Goal: Transaction & Acquisition: Register for event/course

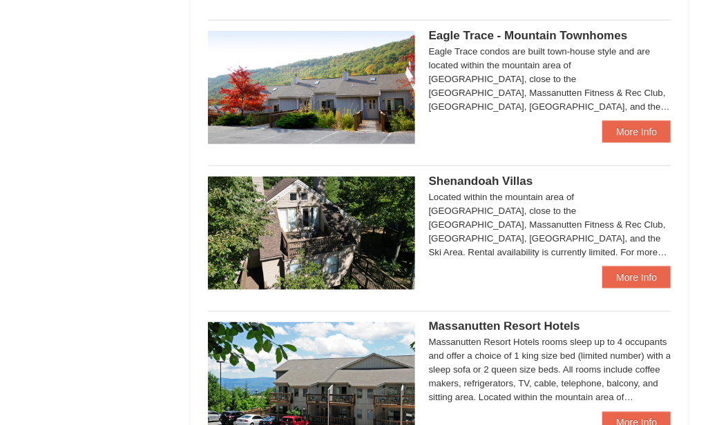
scroll to position [690, 0]
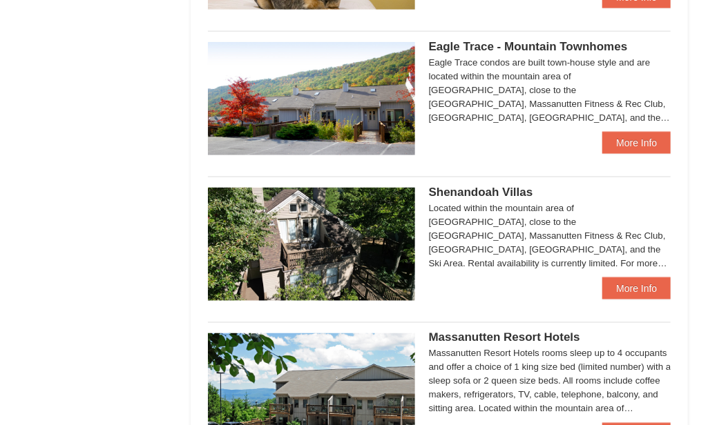
click at [343, 249] on img at bounding box center [311, 244] width 207 height 113
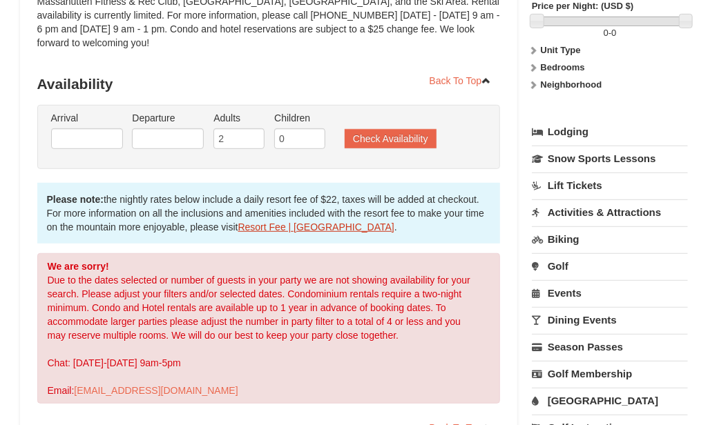
scroll to position [276, 0]
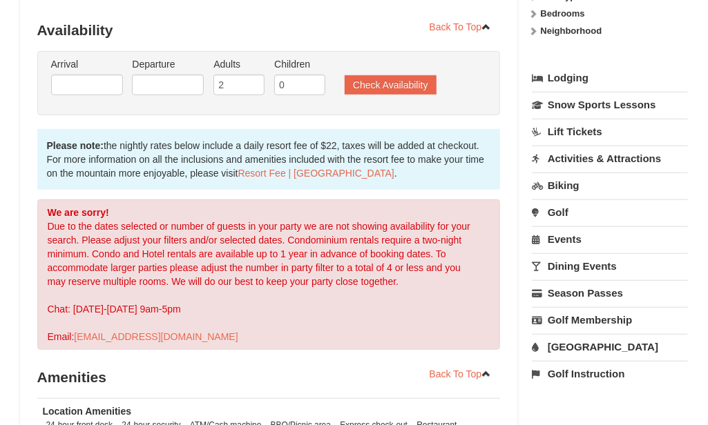
click at [103, 57] on label "Arrival Please format dates MM/DD/YYYY Please format dates MM/DD/YYYY" at bounding box center [87, 64] width 72 height 14
click at [115, 75] on input "text" at bounding box center [87, 85] width 72 height 21
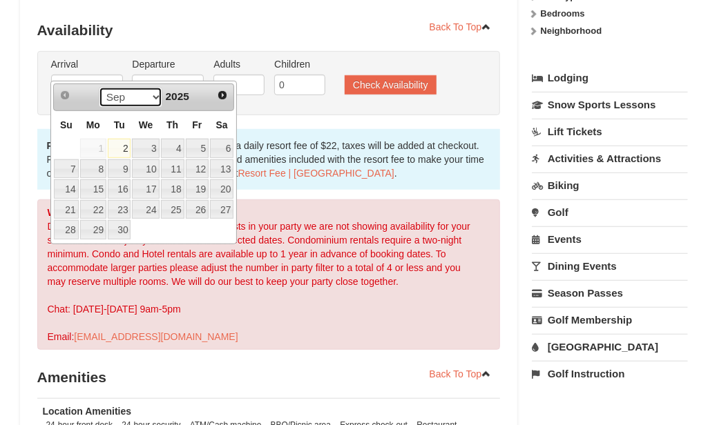
click at [154, 104] on select "Sep Oct Nov Dec" at bounding box center [131, 97] width 64 height 21
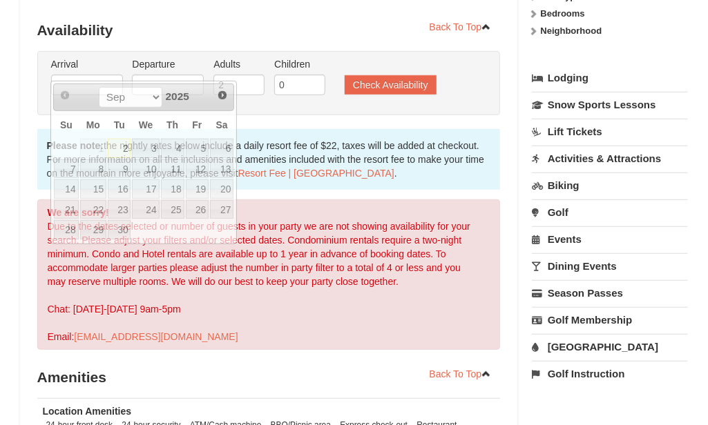
click at [309, 100] on div "Arrival Please format dates MM/DD/YYYY Please format dates MM/DD/YYYY Departure…" at bounding box center [268, 83] width 463 height 64
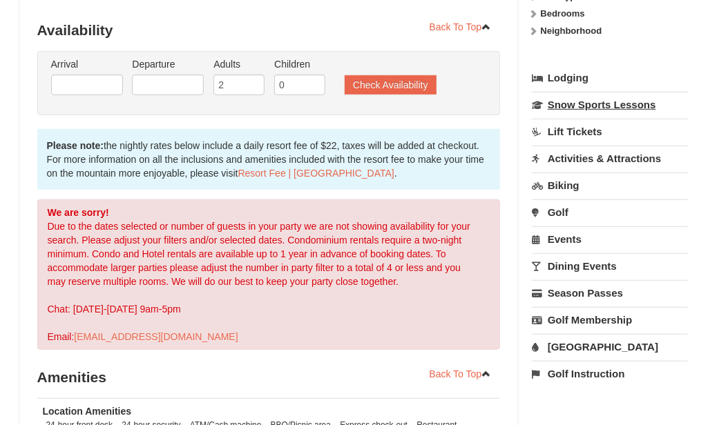
click at [602, 110] on link "Snow Sports Lessons" at bounding box center [610, 105] width 157 height 26
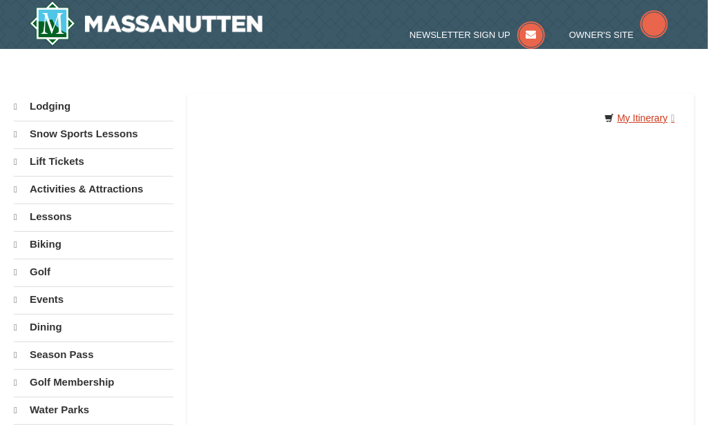
select select "9"
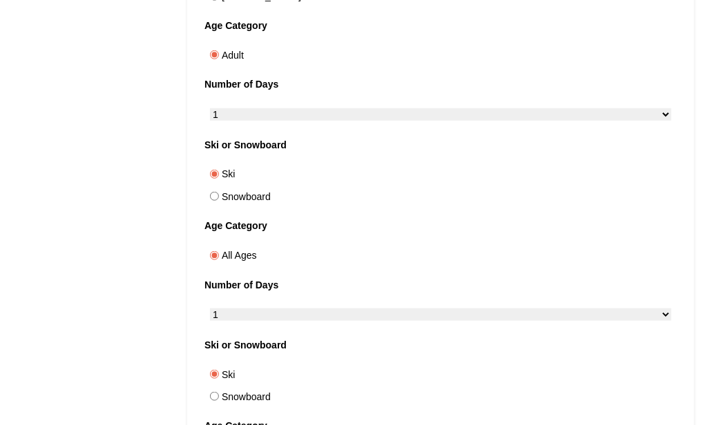
scroll to position [552, 0]
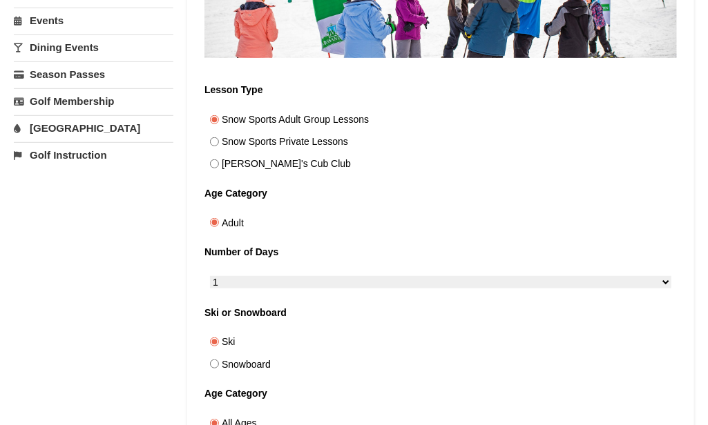
scroll to position [138, 0]
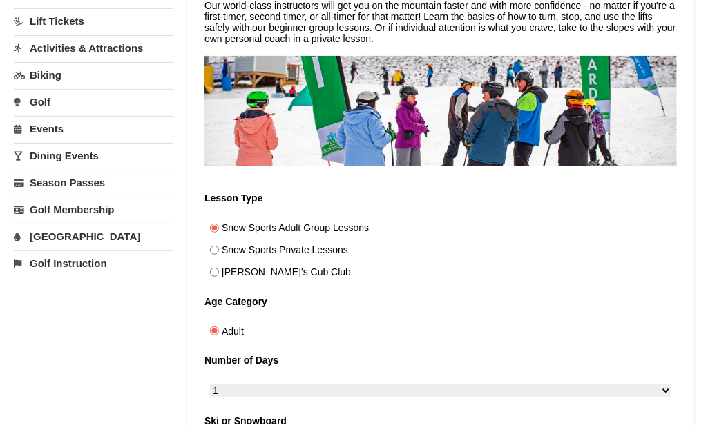
click at [367, 240] on label "Snow Sports Private Lessons" at bounding box center [440, 251] width 472 height 22
click at [219, 246] on input "Snow Sports Private Lessons" at bounding box center [214, 250] width 9 height 9
radio input "true"
click at [364, 217] on label "Snow Sports Adult Group Lessons" at bounding box center [440, 228] width 472 height 22
click at [219, 224] on input "Snow Sports Adult Group Lessons" at bounding box center [214, 228] width 9 height 9
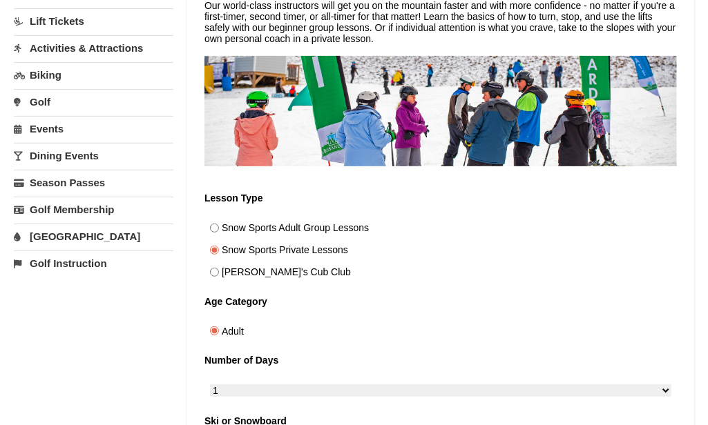
radio input "true"
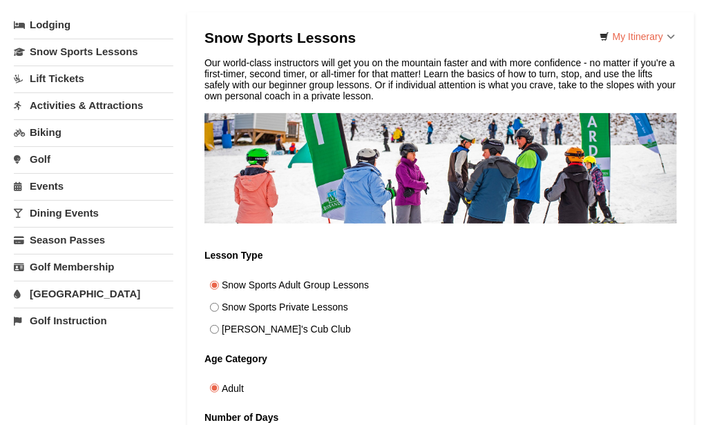
scroll to position [0, 0]
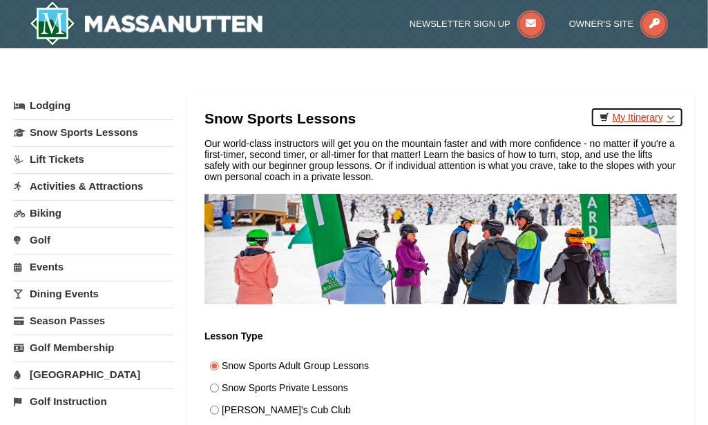
click at [623, 117] on link "My Itinerary" at bounding box center [636, 117] width 93 height 21
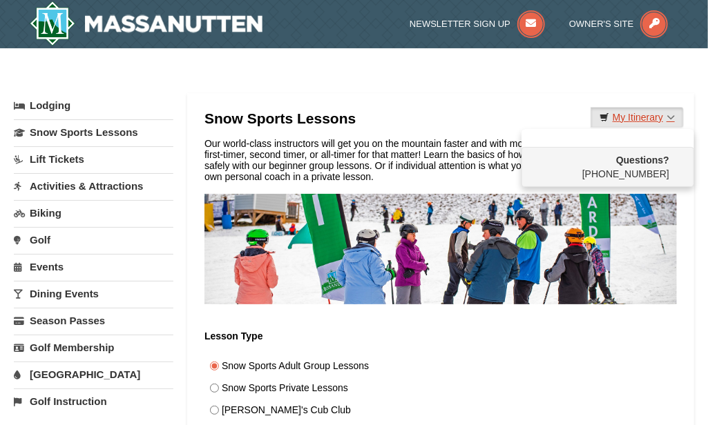
click at [623, 117] on link "My Itinerary" at bounding box center [636, 117] width 93 height 21
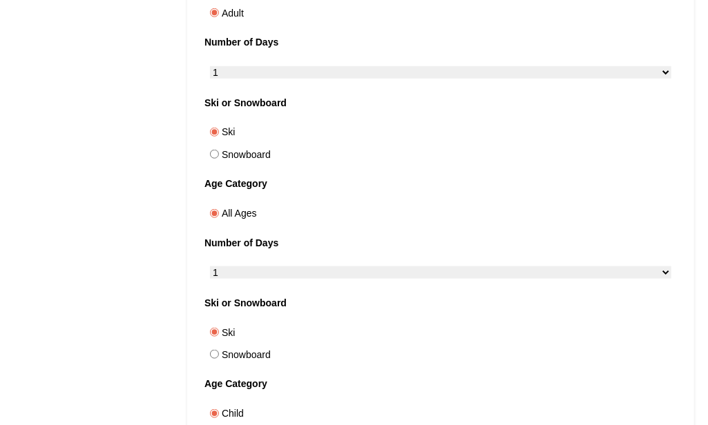
scroll to position [414, 0]
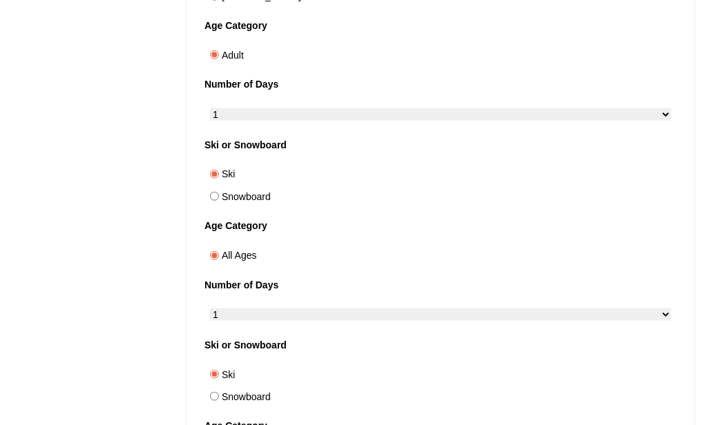
drag, startPoint x: 570, startPoint y: 226, endPoint x: 416, endPoint y: 187, distance: 158.8
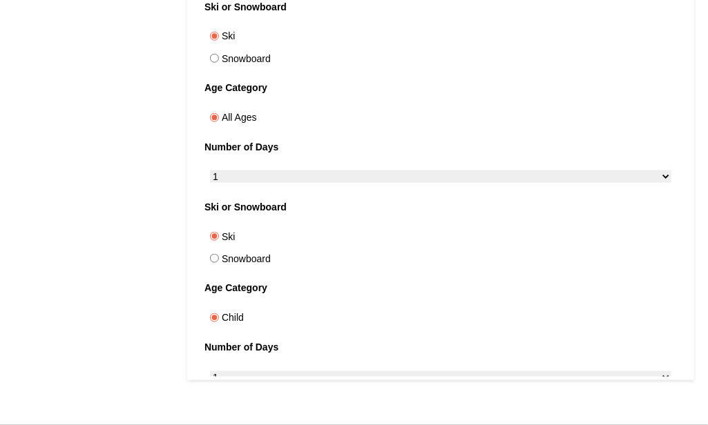
scroll to position [483, 0]
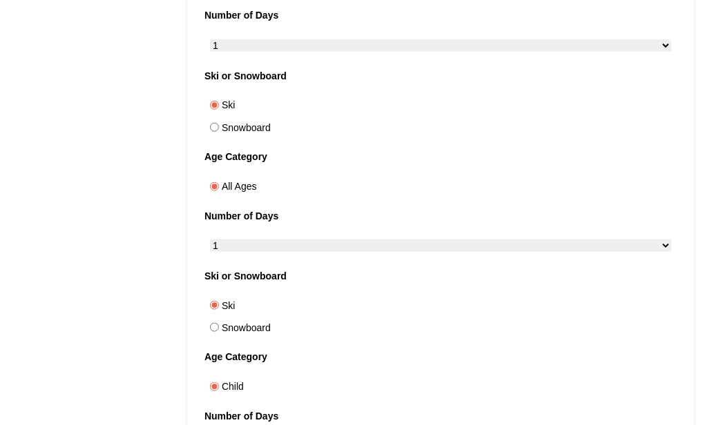
drag, startPoint x: 510, startPoint y: 246, endPoint x: 516, endPoint y: 273, distance: 27.0
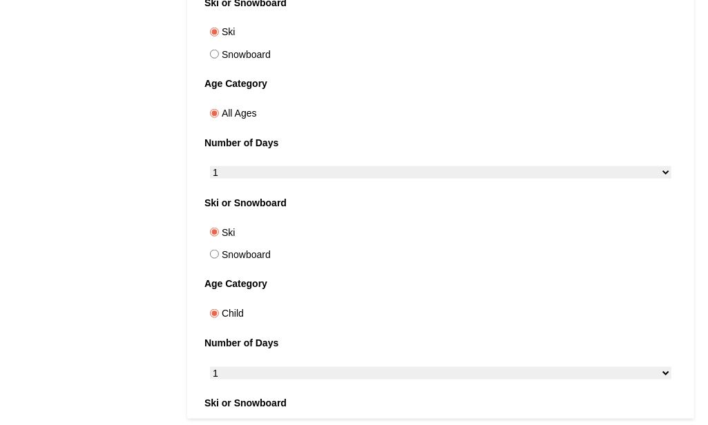
scroll to position [552, 0]
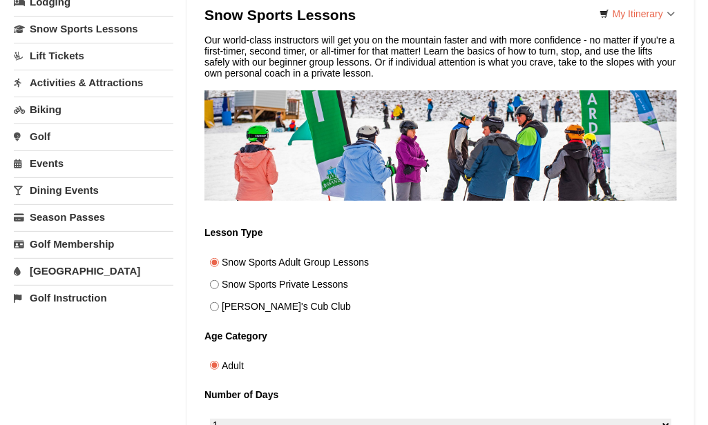
scroll to position [0, 0]
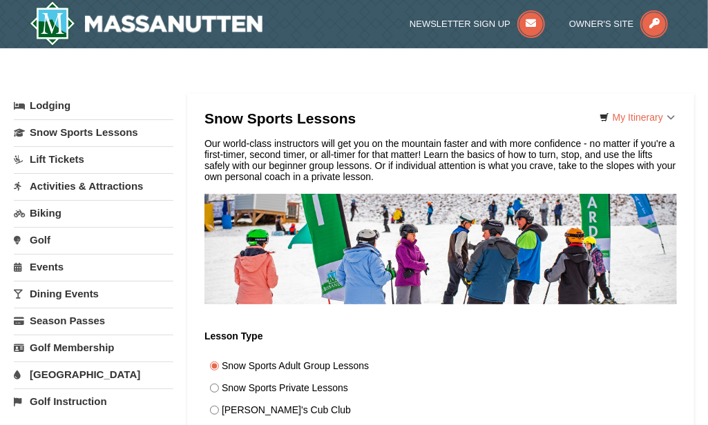
click at [50, 113] on link "Lodging" at bounding box center [93, 105] width 159 height 25
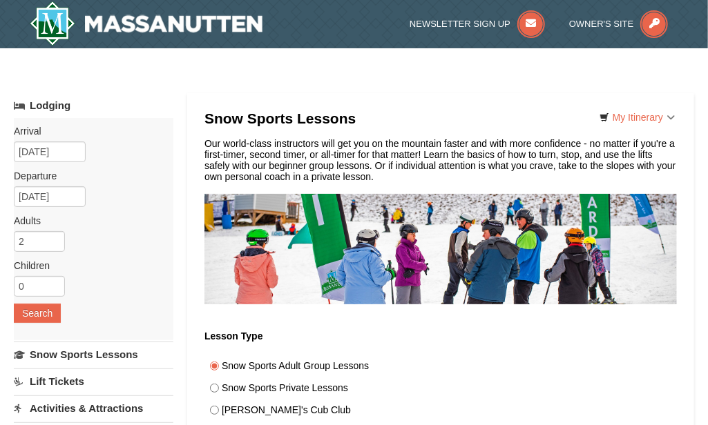
click at [52, 113] on link "Lodging" at bounding box center [93, 105] width 159 height 25
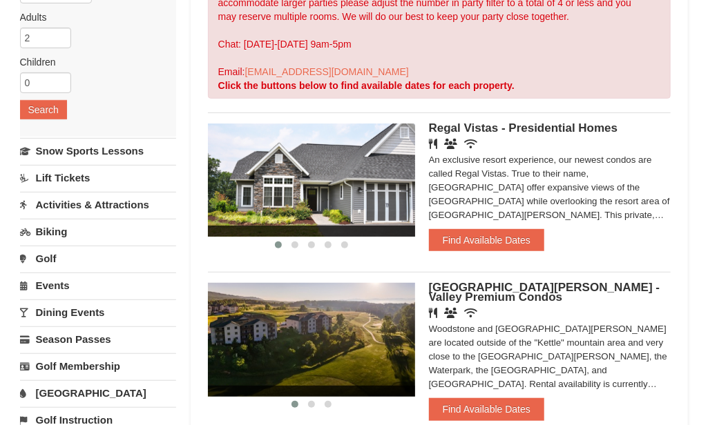
scroll to position [207, 0]
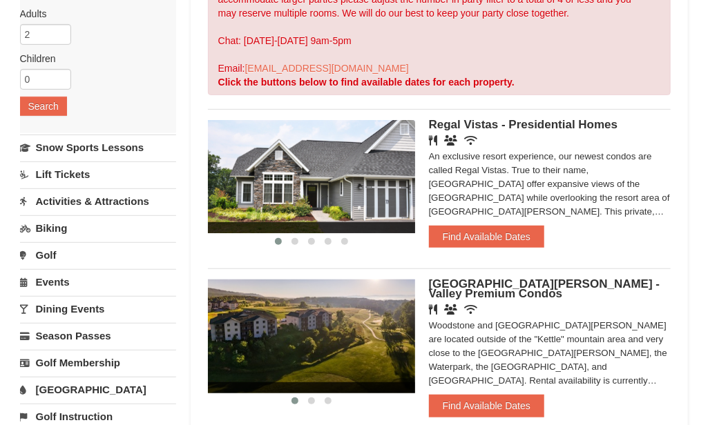
click at [90, 229] on link "Biking" at bounding box center [98, 228] width 157 height 26
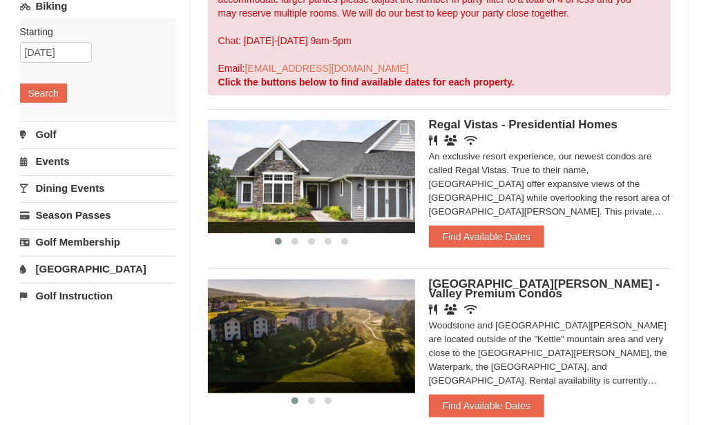
click at [102, 128] on link "Golf" at bounding box center [98, 135] width 157 height 26
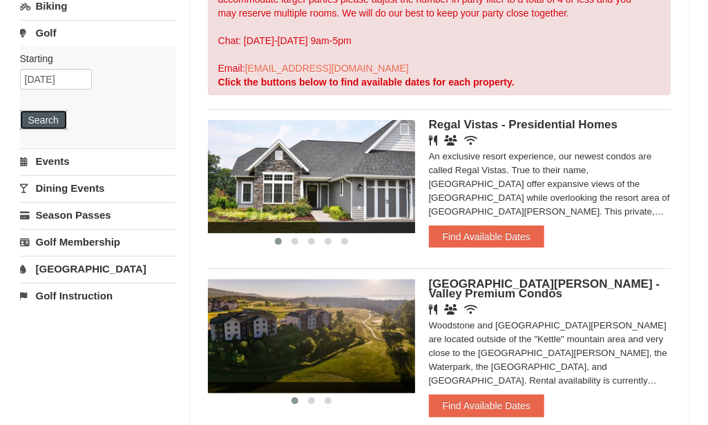
click at [34, 115] on button "Search" at bounding box center [43, 119] width 47 height 19
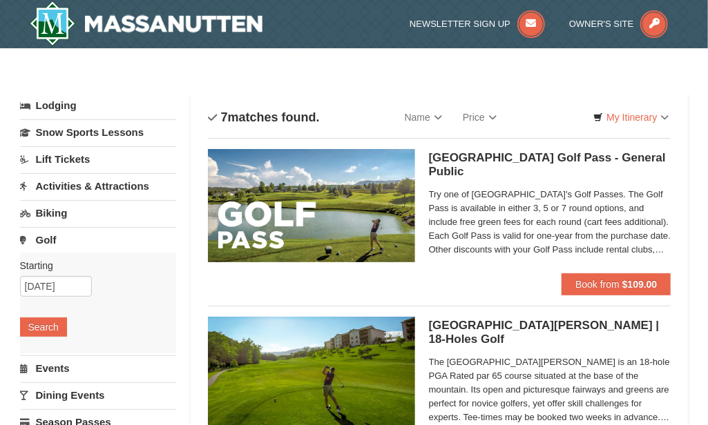
click at [77, 239] on link "Golf" at bounding box center [98, 240] width 157 height 26
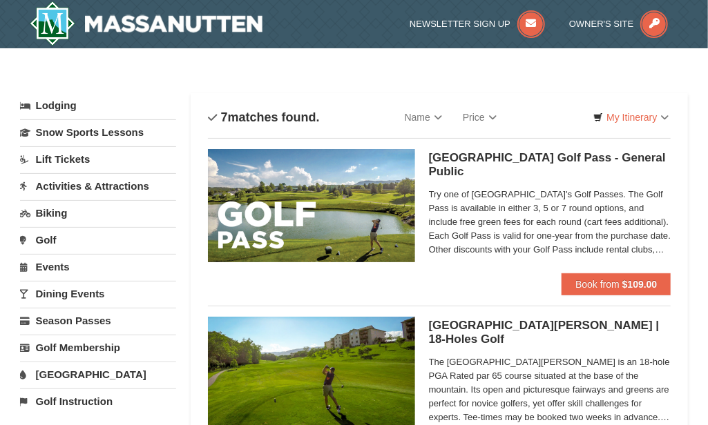
click at [97, 293] on link "Dining Events" at bounding box center [98, 294] width 157 height 26
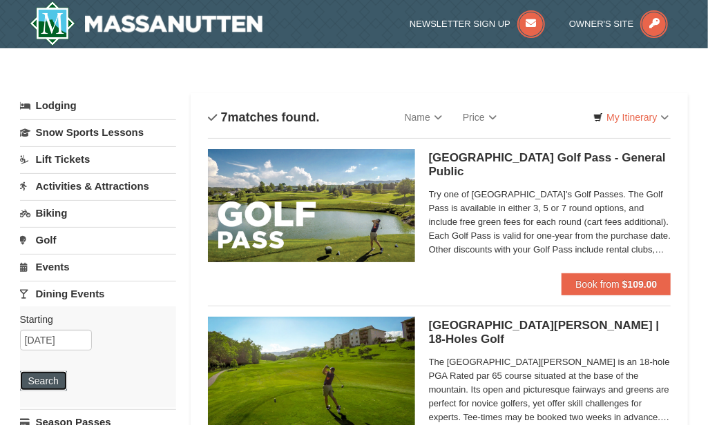
click at [52, 383] on button "Search" at bounding box center [43, 380] width 47 height 19
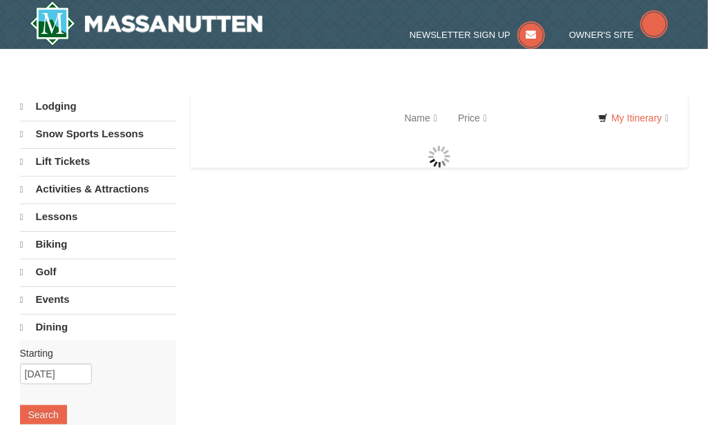
select select "9"
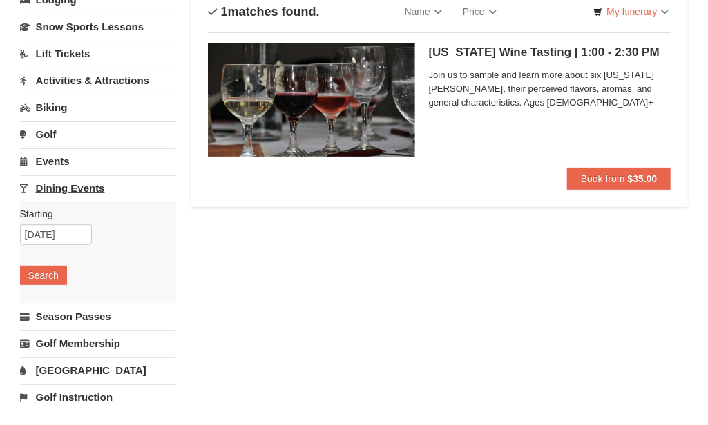
scroll to position [276, 0]
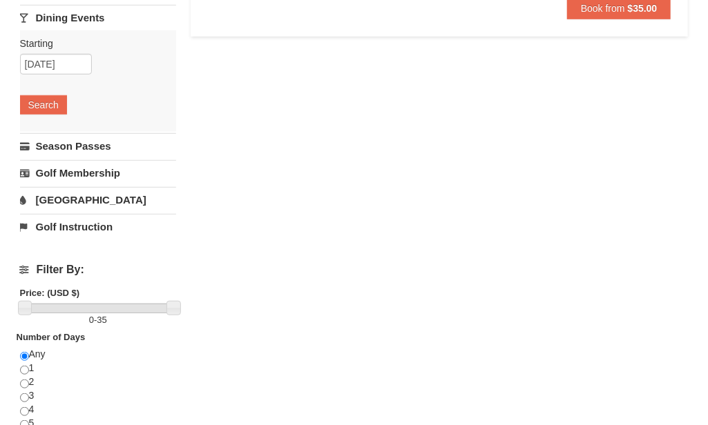
click at [95, 203] on link "[GEOGRAPHIC_DATA]" at bounding box center [98, 200] width 157 height 26
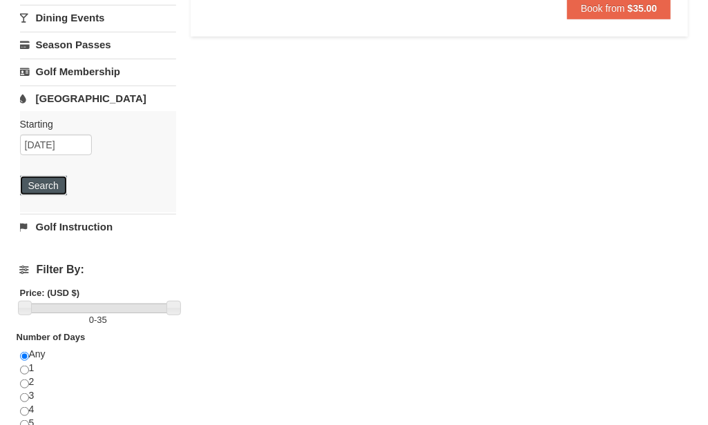
click at [58, 186] on button "Search" at bounding box center [43, 185] width 47 height 19
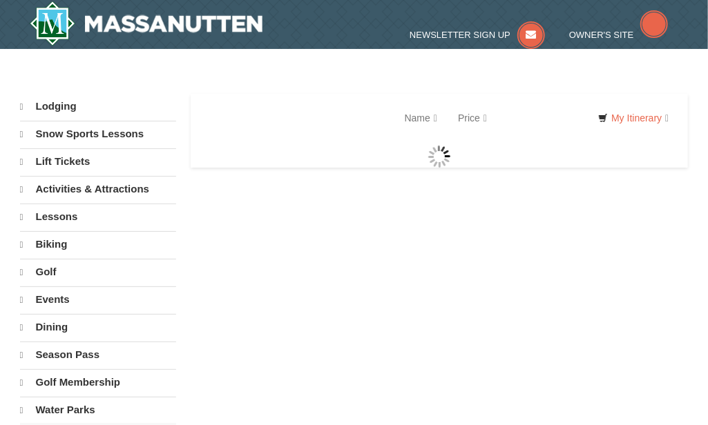
select select "9"
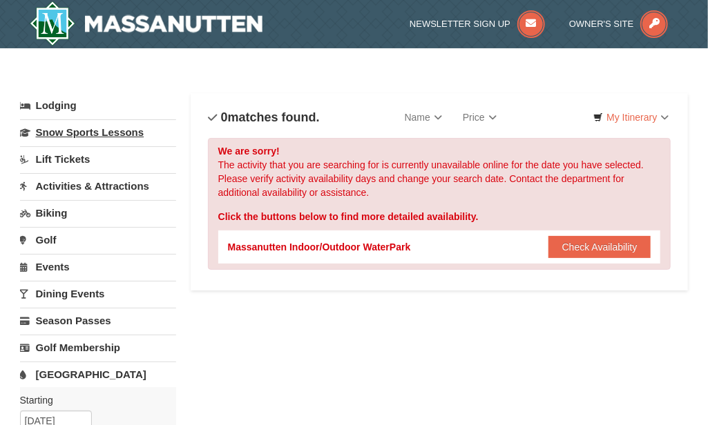
click at [78, 128] on link "Snow Sports Lessons" at bounding box center [98, 132] width 157 height 26
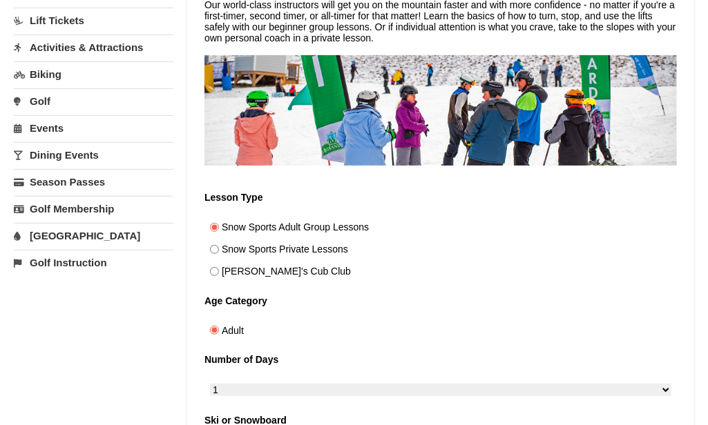
scroll to position [345, 0]
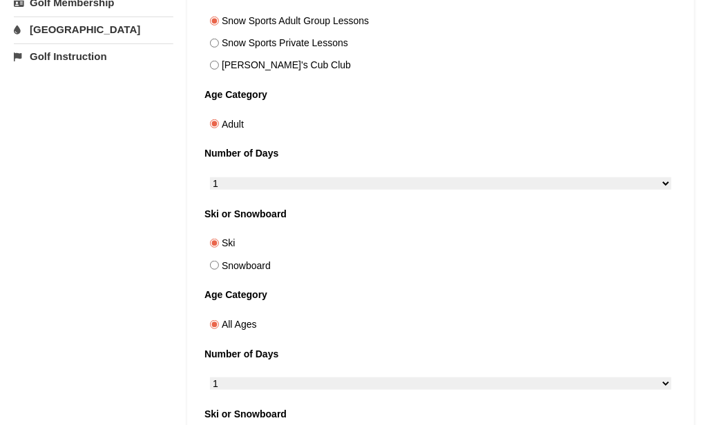
click at [245, 255] on label "Snowboard" at bounding box center [440, 266] width 472 height 22
click at [219, 262] on input "Snowboard" at bounding box center [214, 266] width 9 height 9
radio input "true"
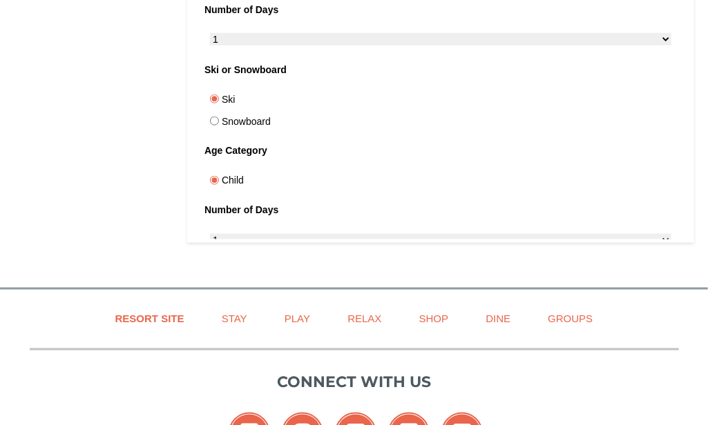
scroll to position [690, 0]
